Goal: Book appointment/travel/reservation

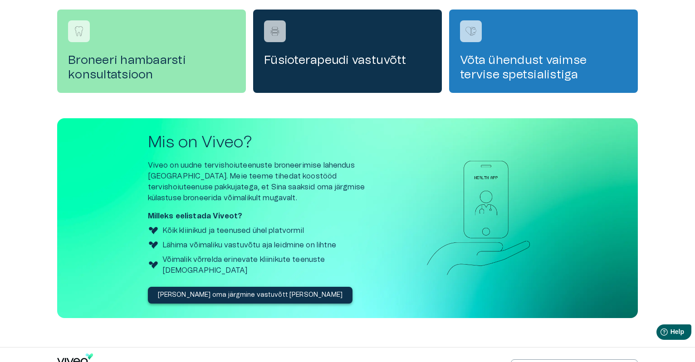
scroll to position [307, 0]
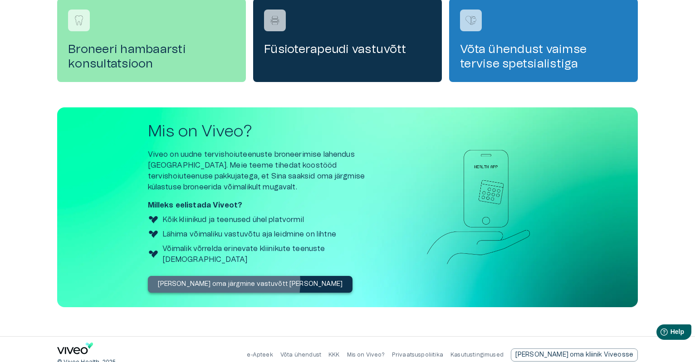
click at [223, 280] on p "Broneeri oma järgmine vastuvõtt täna" at bounding box center [250, 285] width 185 height 10
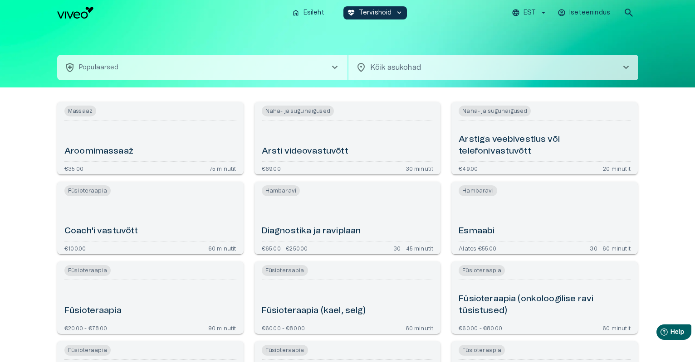
click at [337, 69] on span "chevron_right" at bounding box center [334, 67] width 11 height 11
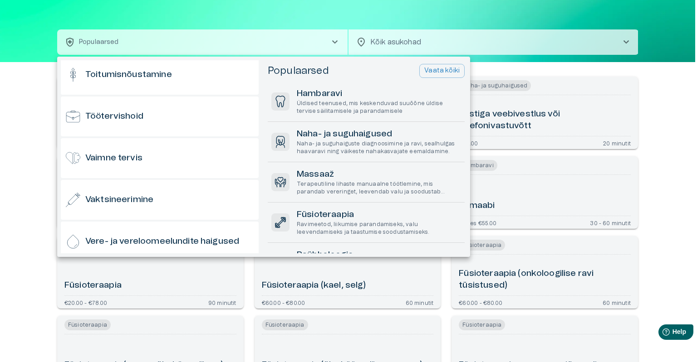
scroll to position [893, 0]
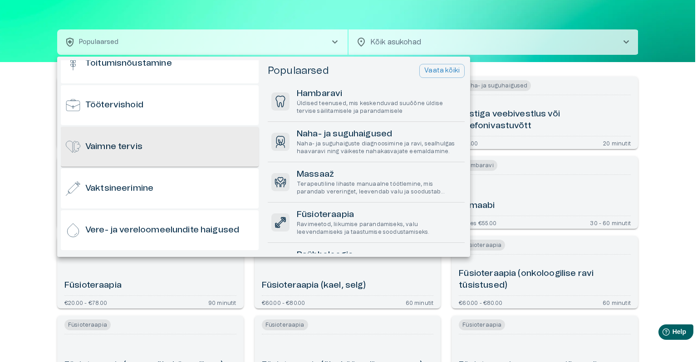
click at [149, 150] on div "Vaimne tervis" at bounding box center [160, 147] width 198 height 40
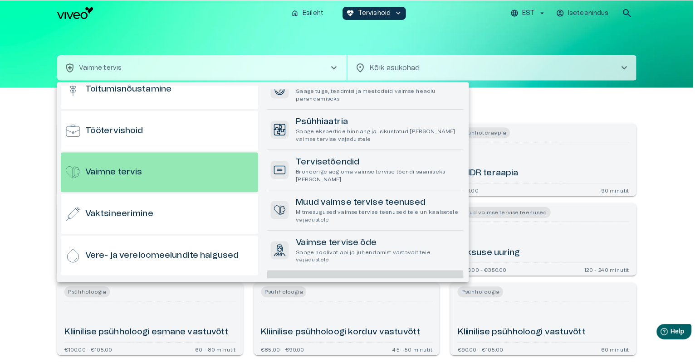
scroll to position [63, 0]
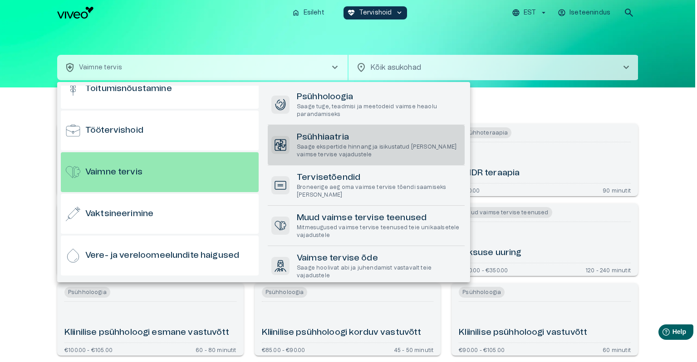
click at [313, 141] on h6 "Psühhiaatria" at bounding box center [379, 138] width 164 height 12
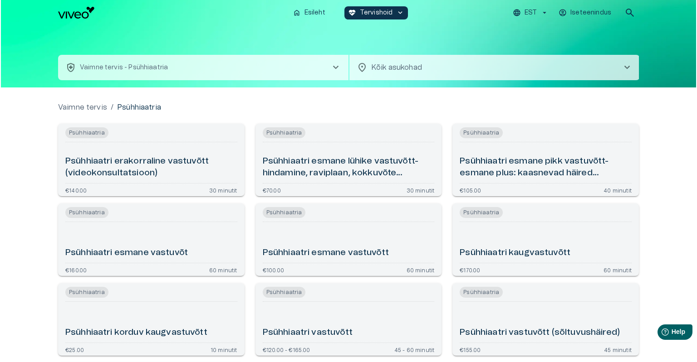
scroll to position [45, 0]
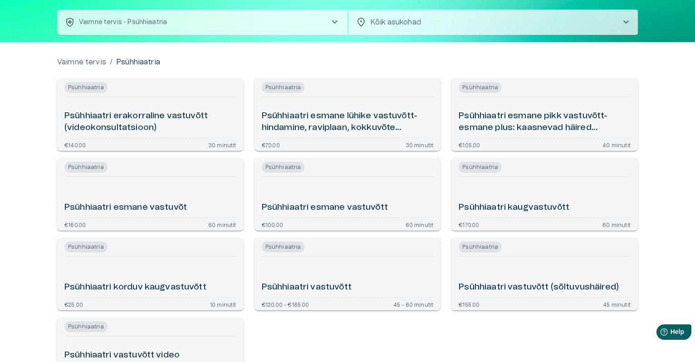
drag, startPoint x: 299, startPoint y: 283, endPoint x: 283, endPoint y: 288, distance: 17.4
drag, startPoint x: 283, startPoint y: 288, endPoint x: 272, endPoint y: 260, distance: 30.2
drag, startPoint x: 272, startPoint y: 260, endPoint x: 345, endPoint y: 288, distance: 78.3
drag, startPoint x: 345, startPoint y: 288, endPoint x: 296, endPoint y: 251, distance: 61.5
drag, startPoint x: 296, startPoint y: 251, endPoint x: 375, endPoint y: 275, distance: 82.4
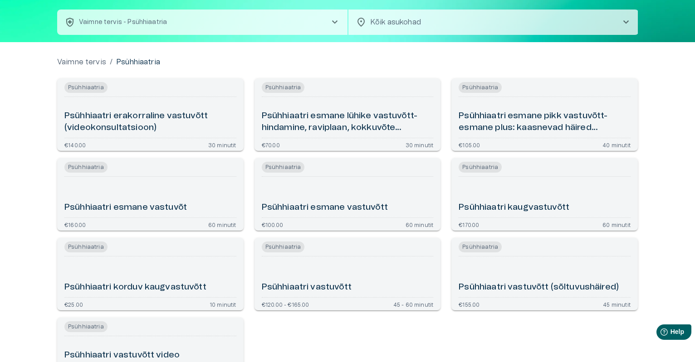
drag, startPoint x: 375, startPoint y: 275, endPoint x: 98, endPoint y: 287, distance: 277.4
drag, startPoint x: 332, startPoint y: 287, endPoint x: 298, endPoint y: 282, distance: 34.8
click at [298, 282] on div "Psühhiaatri vastuvõtt" at bounding box center [348, 277] width 172 height 34
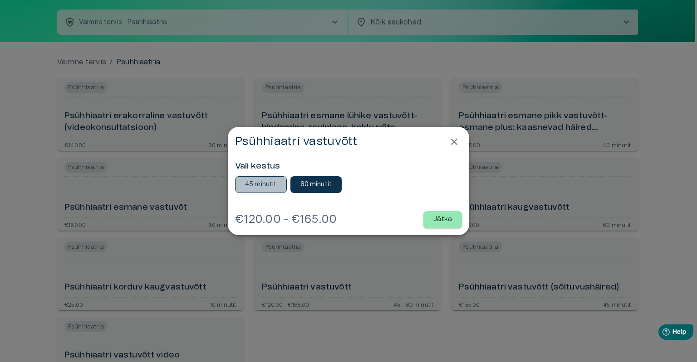
click at [250, 185] on p "45 minutit" at bounding box center [261, 185] width 32 height 10
click at [441, 220] on p "Jätka" at bounding box center [442, 220] width 19 height 10
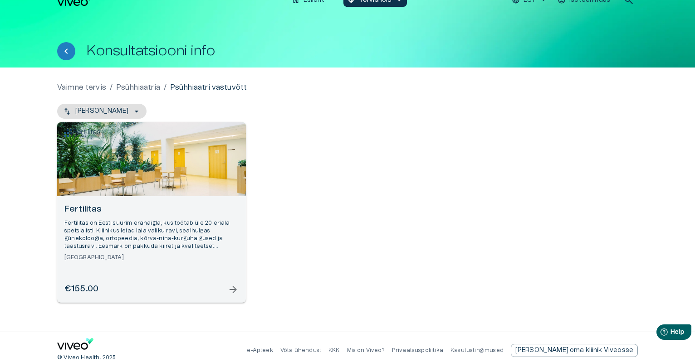
scroll to position [19, 0]
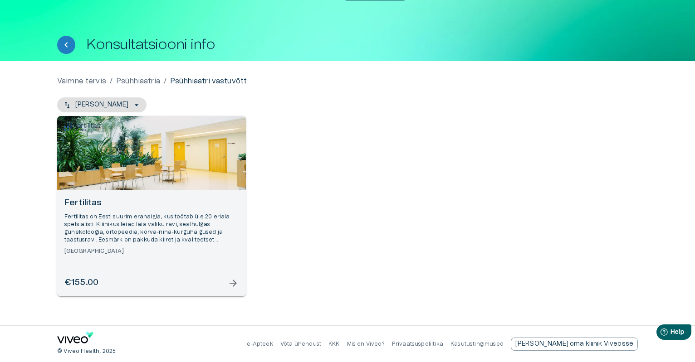
click at [233, 283] on span "arrow_forward" at bounding box center [233, 283] width 11 height 11
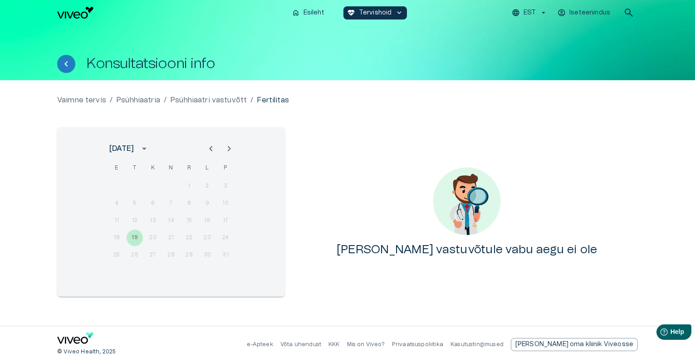
scroll to position [0, 0]
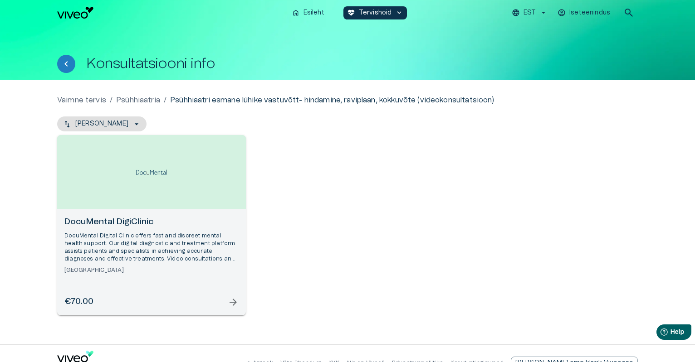
click at [234, 302] on span "arrow_forward" at bounding box center [233, 302] width 11 height 11
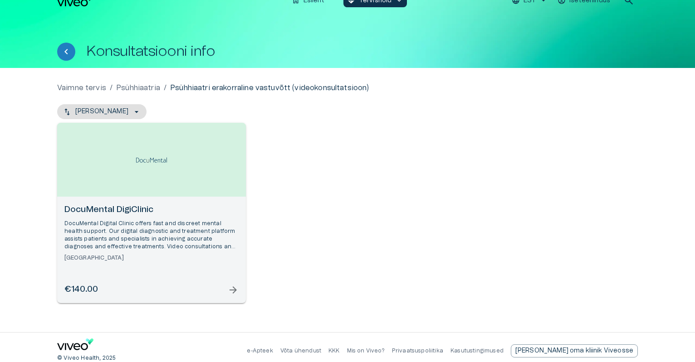
scroll to position [19, 0]
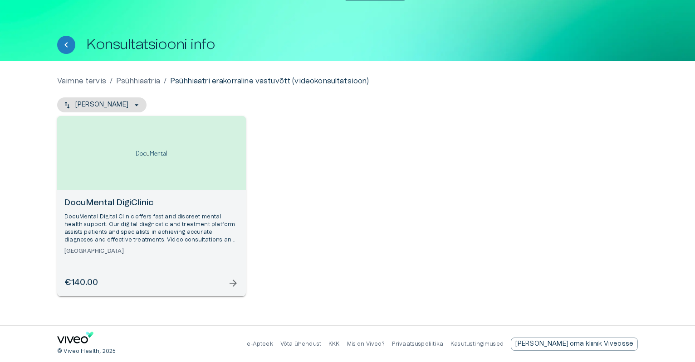
click at [228, 283] on span "arrow_forward" at bounding box center [233, 283] width 11 height 11
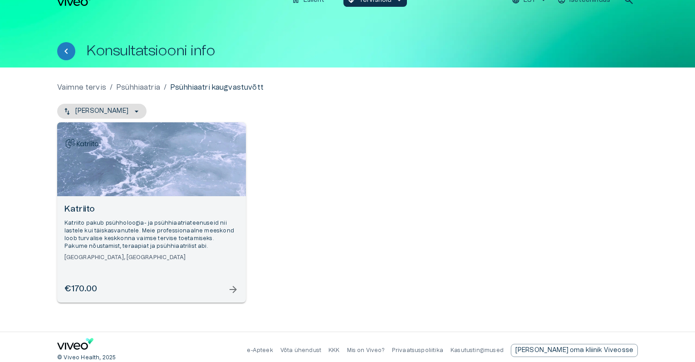
scroll to position [19, 0]
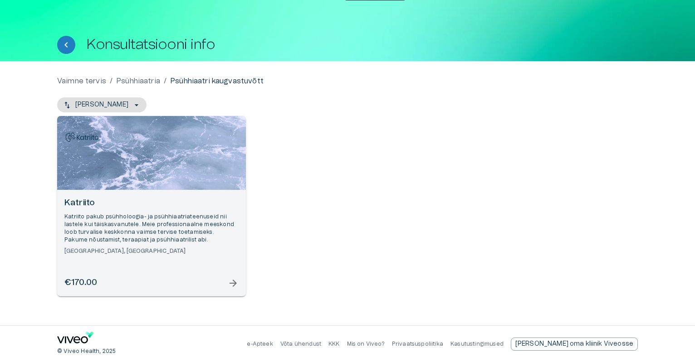
click at [232, 282] on span "arrow_forward" at bounding box center [233, 283] width 11 height 11
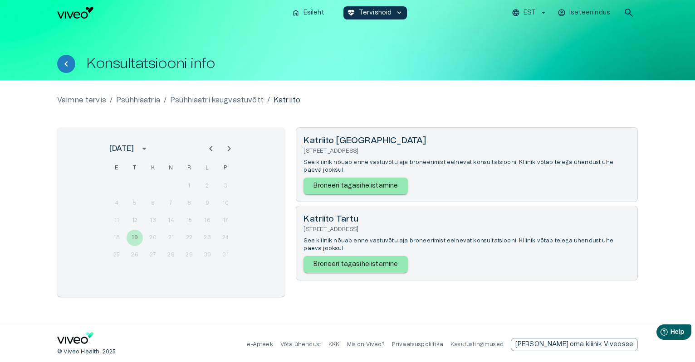
scroll to position [0, 0]
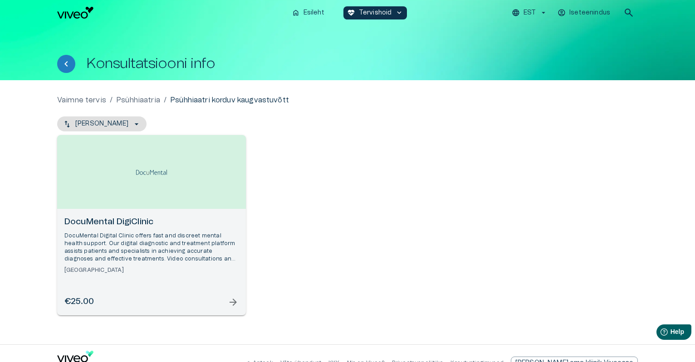
click at [232, 301] on span "arrow_forward" at bounding box center [233, 302] width 11 height 11
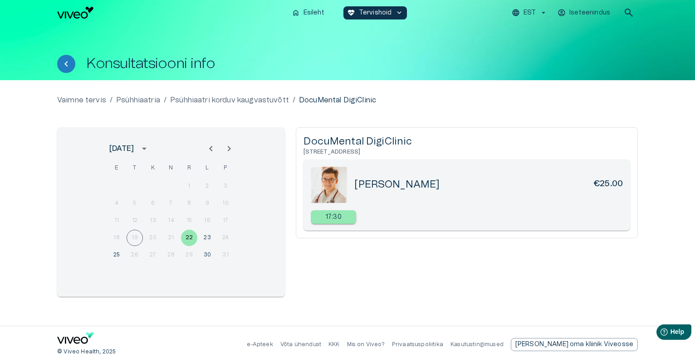
drag, startPoint x: 452, startPoint y: 188, endPoint x: 351, endPoint y: 183, distance: 101.7
click at [350, 183] on div "Vladislav Bartoš €25.00" at bounding box center [467, 185] width 312 height 36
copy div "[PERSON_NAME]"
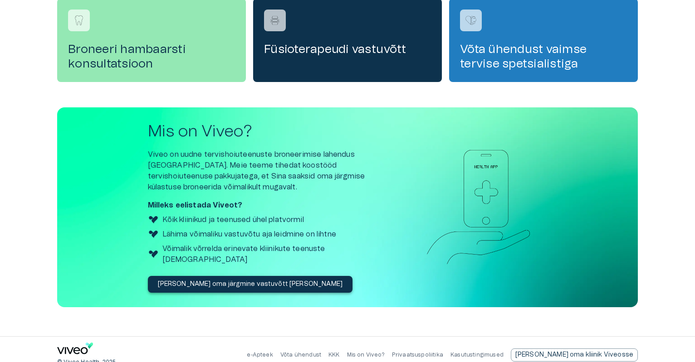
scroll to position [35, 0]
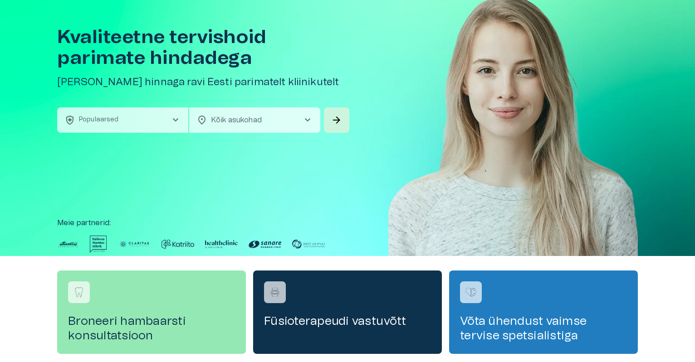
click at [175, 119] on span "chevron_right" at bounding box center [175, 120] width 11 height 11
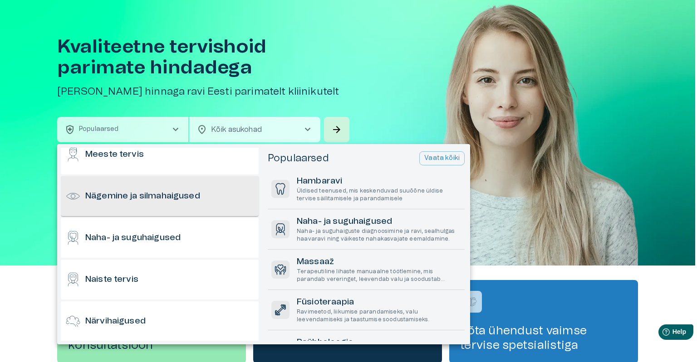
scroll to position [408, 0]
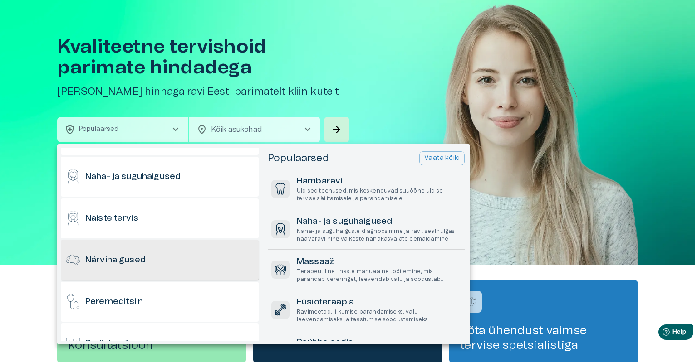
click at [188, 257] on div "Närvihaigused" at bounding box center [160, 260] width 198 height 40
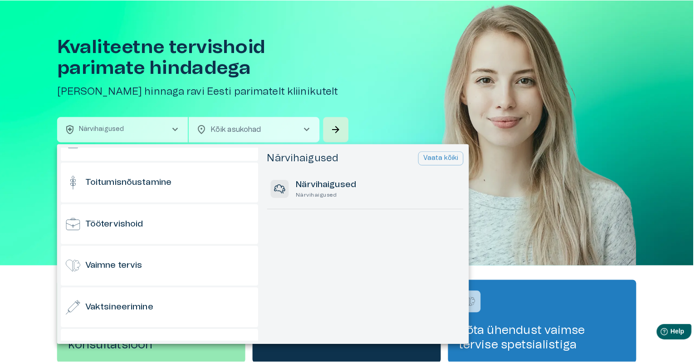
scroll to position [862, 0]
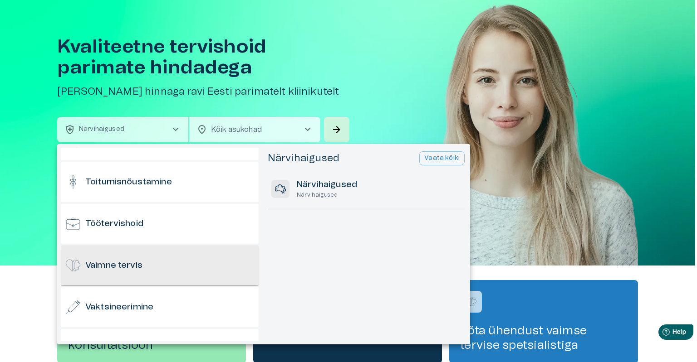
click at [119, 263] on h6 "Vaimne tervis" at bounding box center [113, 266] width 57 height 12
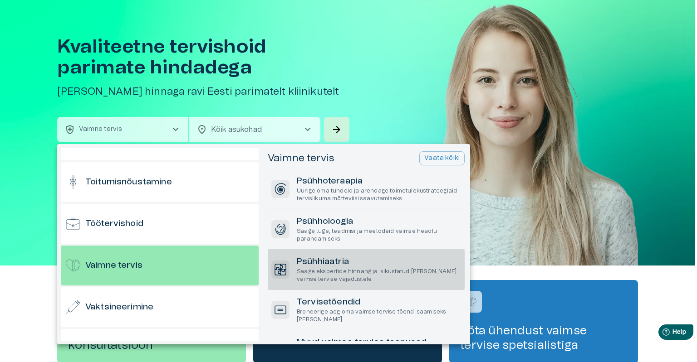
click at [372, 261] on h6 "Psühhiaatria" at bounding box center [379, 262] width 164 height 12
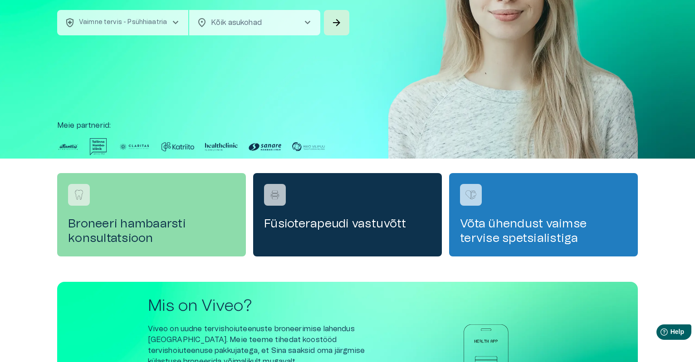
scroll to position [0, 0]
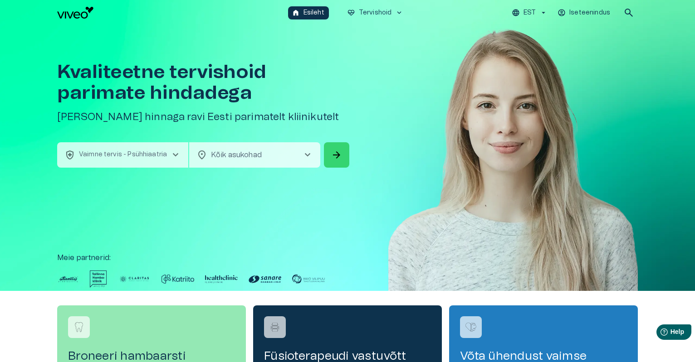
click at [341, 154] on span "arrow_forward" at bounding box center [336, 155] width 11 height 11
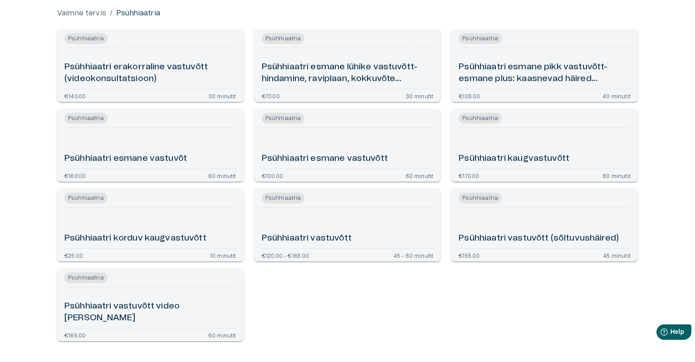
scroll to position [4, 0]
